Goal: Information Seeking & Learning: Find specific fact

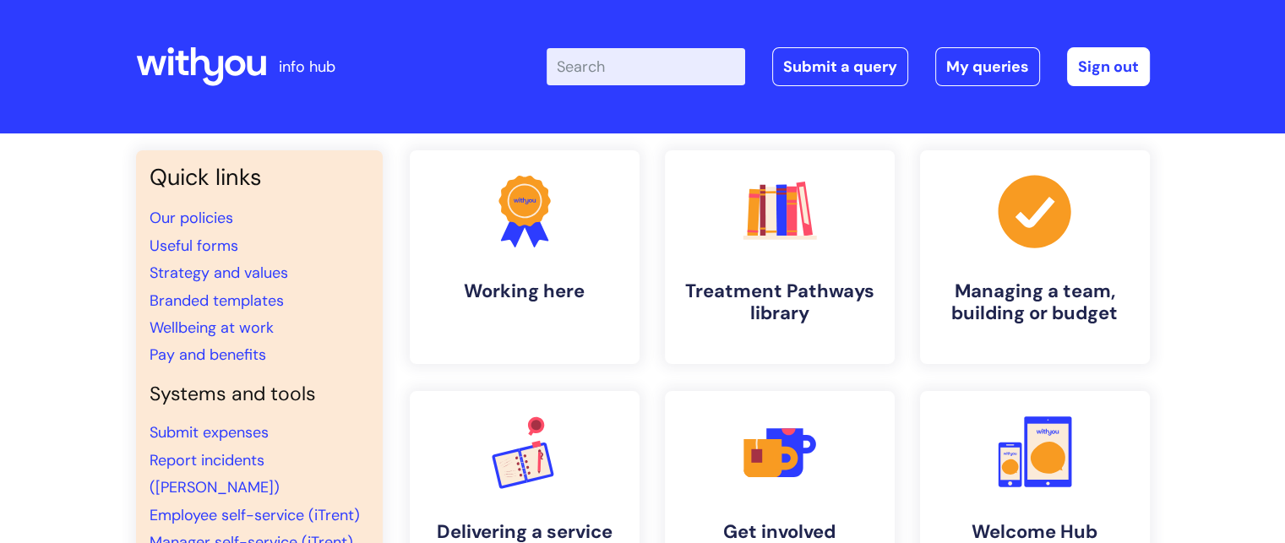
click at [669, 63] on input "Enter your search term here..." at bounding box center [646, 66] width 199 height 37
type input "annual leave"
click button "Search" at bounding box center [0, 0] width 0 height 0
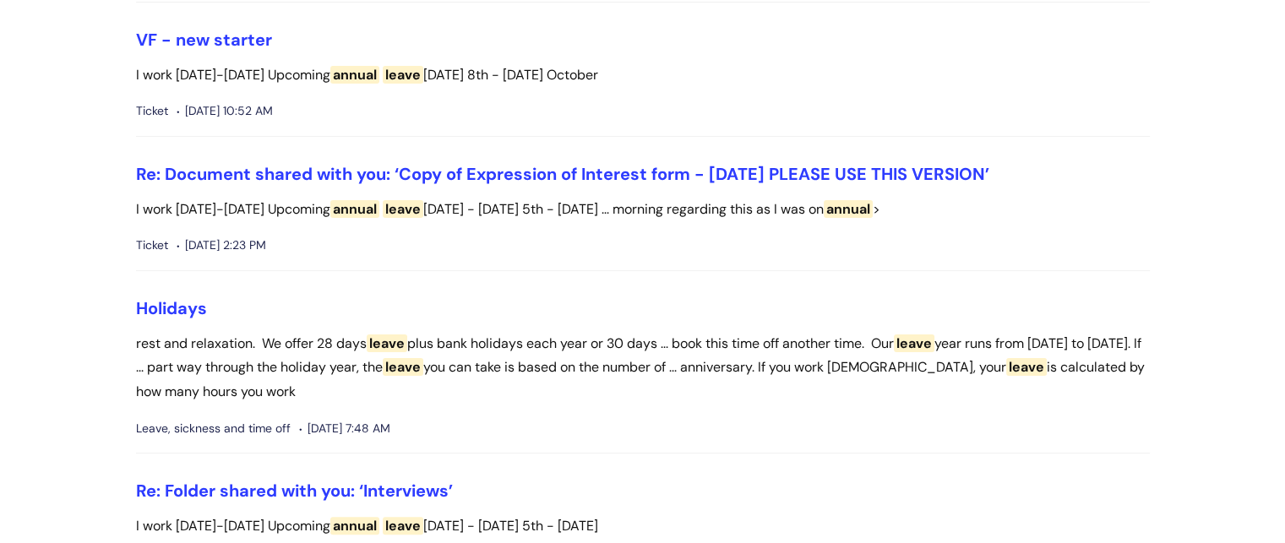
scroll to position [478, 0]
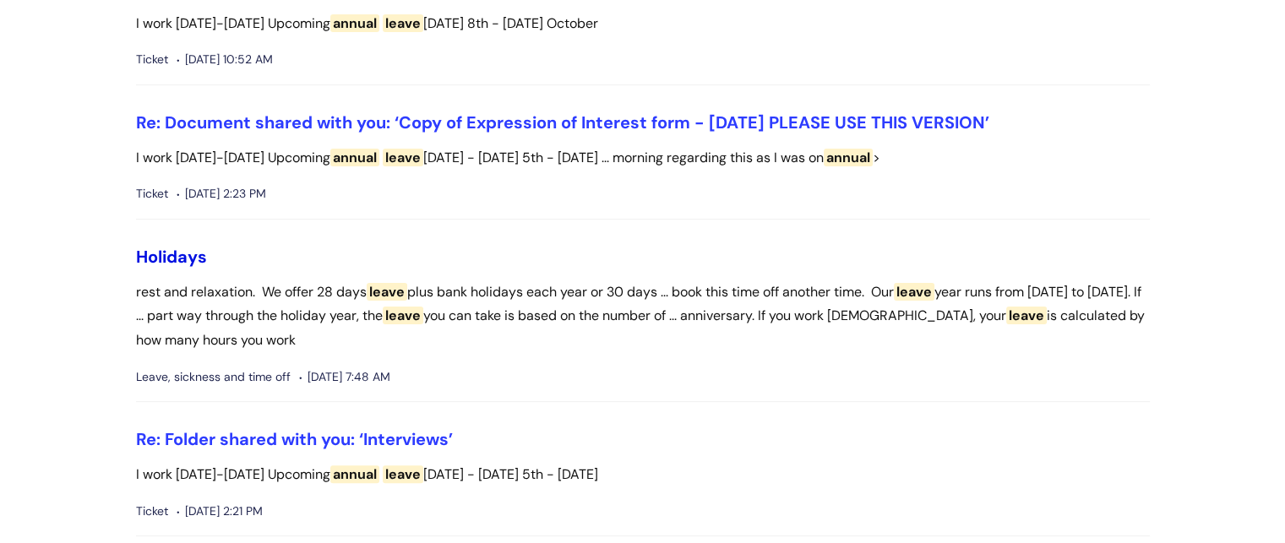
click at [181, 263] on link "Holidays" at bounding box center [171, 257] width 71 height 22
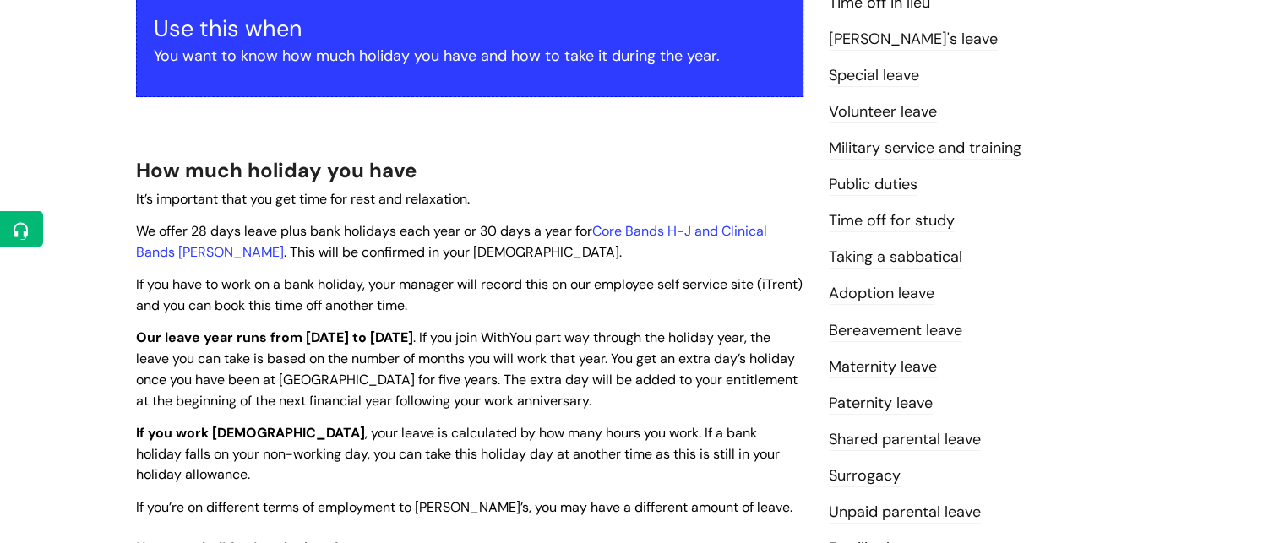
scroll to position [344, 0]
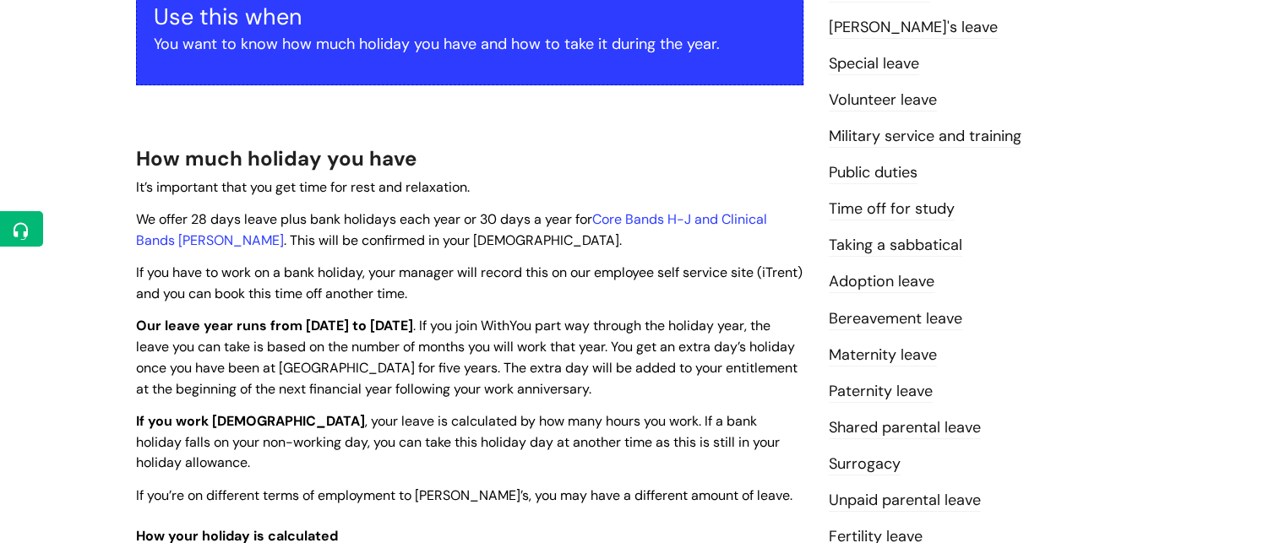
drag, startPoint x: 1288, startPoint y: 42, endPoint x: 1292, endPoint y: 104, distance: 61.8
